Goal: Task Accomplishment & Management: Manage account settings

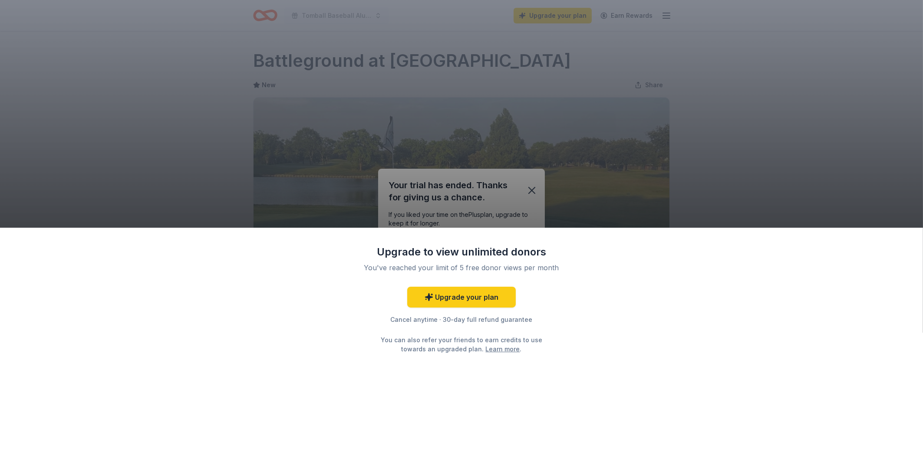
click at [528, 191] on div "Upgrade to view unlimited donors You've reached your limit of 5 free donor view…" at bounding box center [461, 227] width 923 height 455
click at [535, 192] on div "Upgrade to view unlimited donors You've reached your limit of 5 free donor view…" at bounding box center [461, 227] width 923 height 455
click at [698, 194] on div "Upgrade to view unlimited donors You've reached your limit of 5 free donor view…" at bounding box center [461, 227] width 923 height 455
click at [194, 88] on div "Upgrade to view unlimited donors You've reached your limit of 5 free donor view…" at bounding box center [461, 227] width 923 height 455
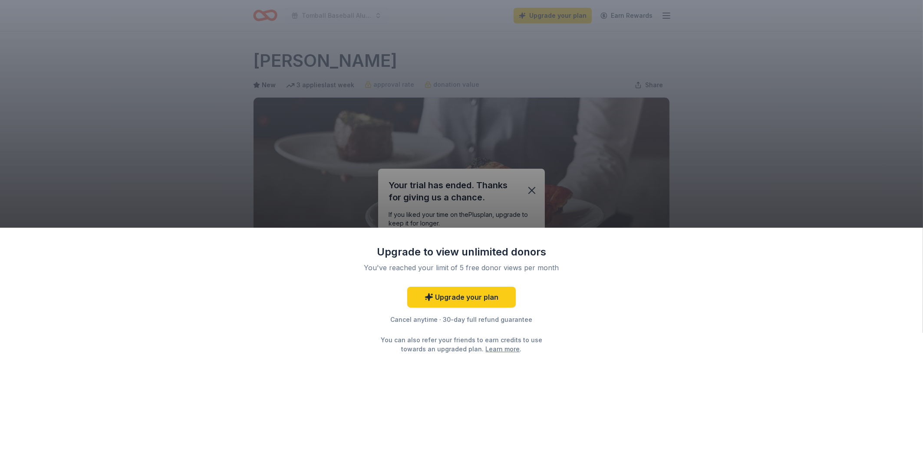
click at [533, 189] on div "Upgrade to view unlimited donors You've reached your limit of 5 free donor view…" at bounding box center [461, 227] width 923 height 455
click at [713, 125] on div "Upgrade to view unlimited donors You've reached your limit of 5 free donor view…" at bounding box center [461, 227] width 923 height 455
click at [530, 187] on div "Upgrade to view unlimited donors You've reached your limit of 5 free donor view…" at bounding box center [461, 227] width 923 height 455
click at [533, 191] on div "Upgrade to view unlimited donors You've reached your limit of 5 free donor view…" at bounding box center [461, 227] width 923 height 455
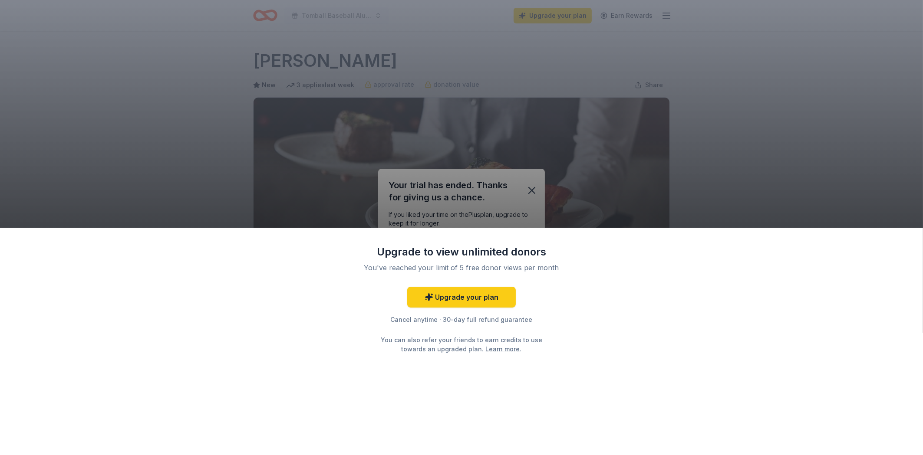
click at [723, 141] on div "Upgrade to view unlimited donors You've reached your limit of 5 free donor view…" at bounding box center [461, 227] width 923 height 455
click at [220, 144] on div "Upgrade to view unlimited donors You've reached your limit of 5 free donor view…" at bounding box center [461, 227] width 923 height 455
click at [532, 191] on div "Upgrade to view unlimited donors You've reached your limit of 5 free donor view…" at bounding box center [461, 227] width 923 height 455
